Goal: Task Accomplishment & Management: Manage account settings

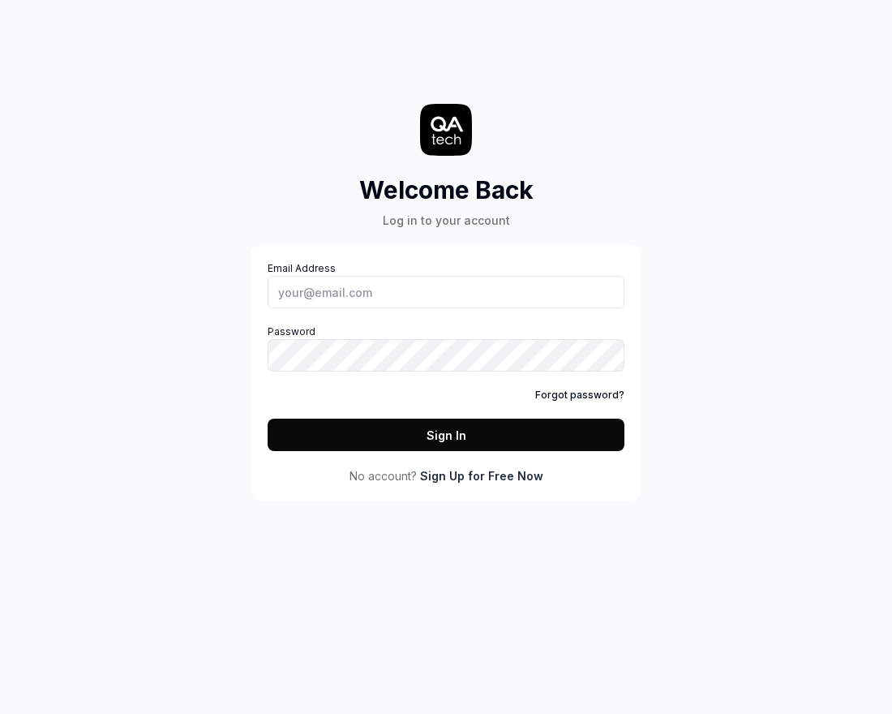
drag, startPoint x: 699, startPoint y: 211, endPoint x: 542, endPoint y: 212, distance: 157.3
click at [542, 212] on div "Welcome Back Log in to your account Email Address Password Forgot password? Sig…" at bounding box center [446, 357] width 892 height 714
